Goal: Obtain resource: Obtain resource

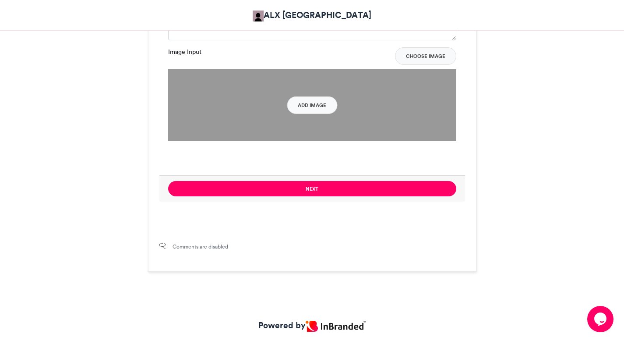
scroll to position [648, 0]
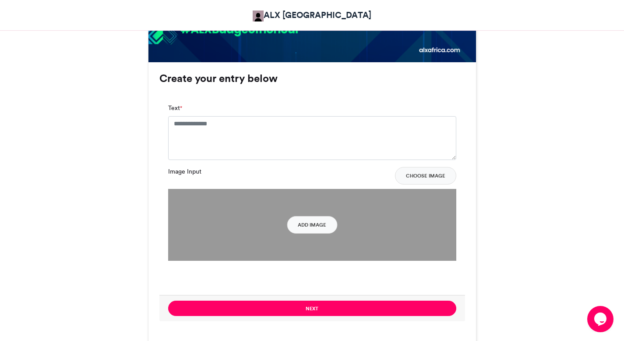
scroll to position [543, 0]
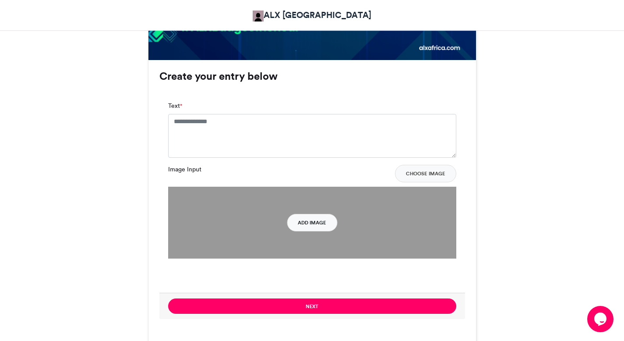
click at [312, 224] on button "Add Image" at bounding box center [312, 223] width 50 height 18
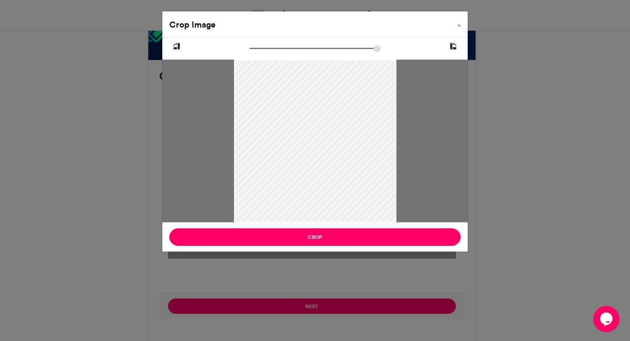
click at [252, 49] on input "zoom" at bounding box center [314, 48] width 131 height 8
drag, startPoint x: 234, startPoint y: 122, endPoint x: 282, endPoint y: 126, distance: 47.9
click at [282, 126] on div at bounding box center [315, 144] width 162 height 217
click at [308, 144] on div at bounding box center [315, 142] width 162 height 217
click at [332, 193] on div at bounding box center [315, 141] width 162 height 217
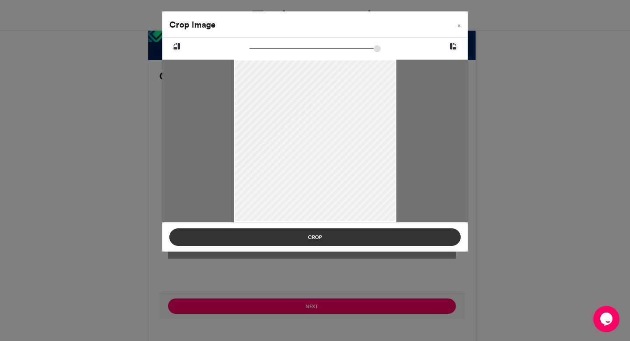
click at [335, 244] on button "Crop" at bounding box center [314, 237] width 291 height 18
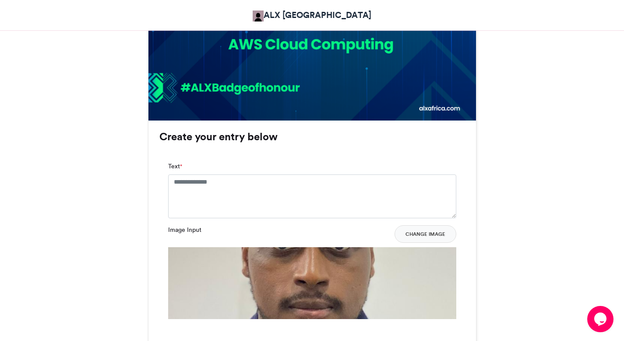
scroll to position [480, 0]
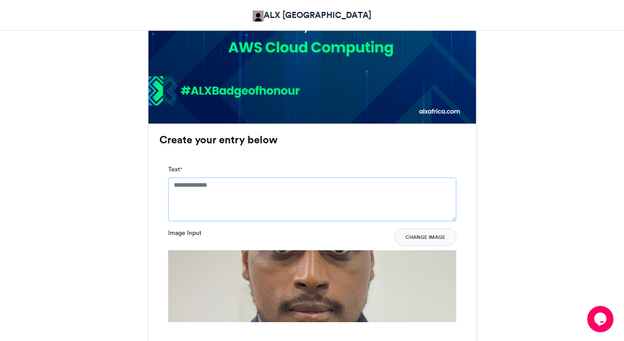
click at [268, 204] on textarea "Text *" at bounding box center [312, 199] width 288 height 44
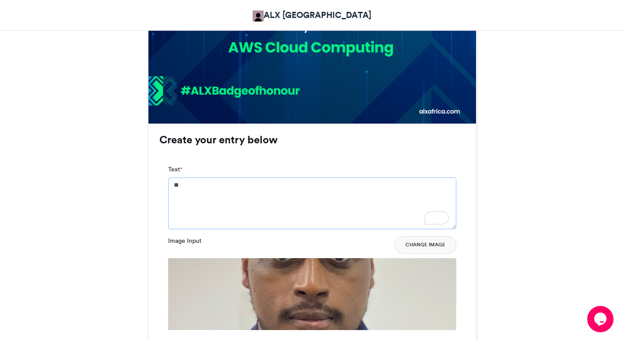
type textarea "**********"
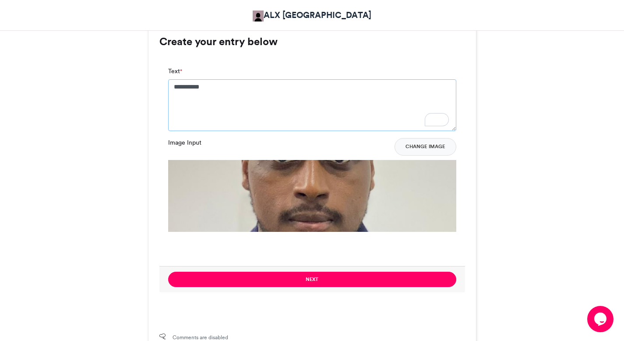
scroll to position [721, 0]
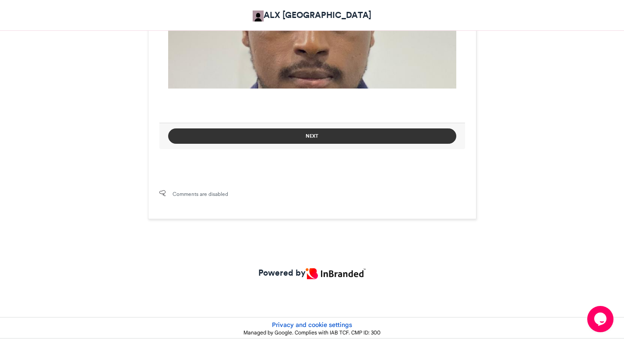
click at [312, 139] on button "Next" at bounding box center [312, 135] width 288 height 15
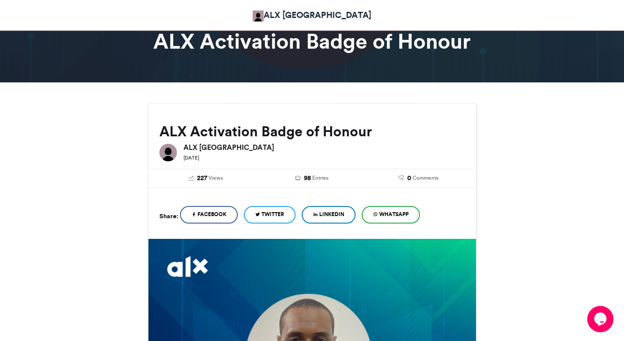
scroll to position [0, 0]
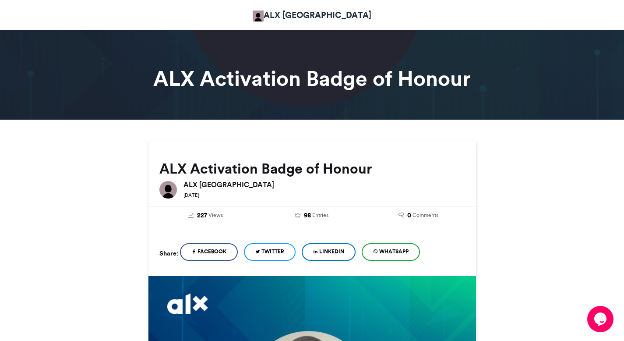
click at [280, 252] on span "Twitter" at bounding box center [272, 251] width 23 height 8
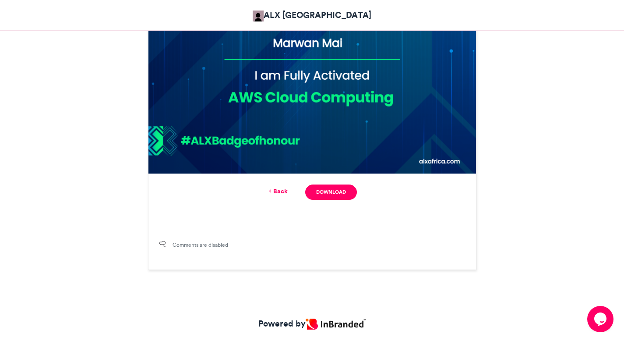
scroll to position [436, 0]
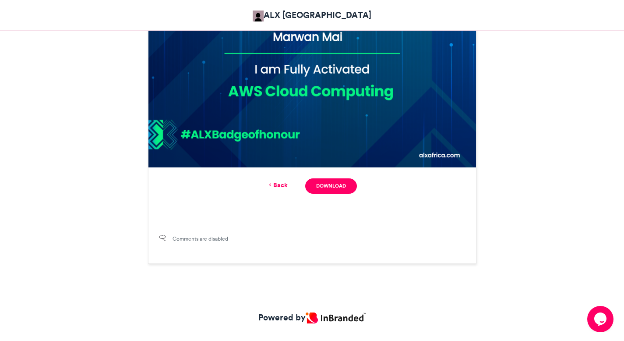
click at [324, 193] on div "Back Download" at bounding box center [311, 185] width 305 height 15
click at [324, 189] on link "Download" at bounding box center [330, 185] width 51 height 15
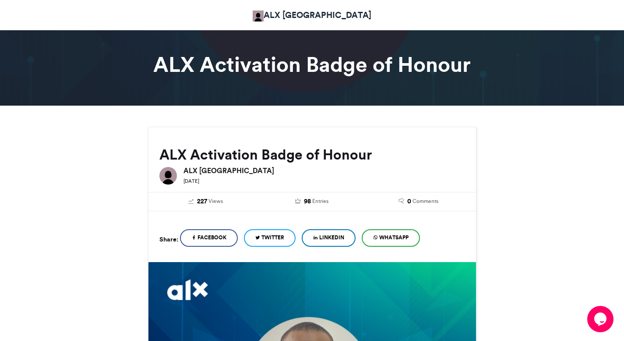
scroll to position [0, 0]
